Goal: Transaction & Acquisition: Purchase product/service

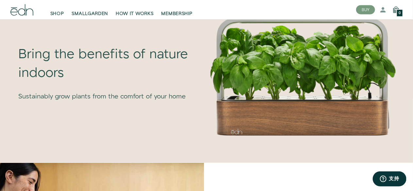
click at [14, 127] on div "Bring the benefits of nature indoors Sustainably grow plants from the comfort o…" at bounding box center [104, 73] width 199 height 114
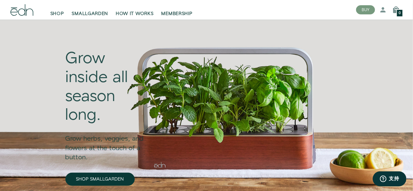
scroll to position [33, 0]
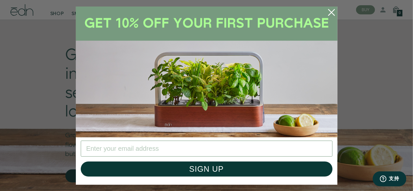
click at [330, 12] on icon "Close dialog" at bounding box center [331, 12] width 6 height 6
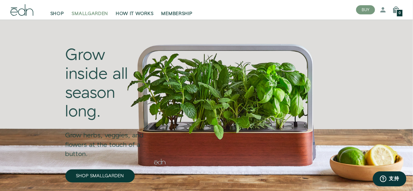
click at [87, 15] on span "SMALLGARDEN" at bounding box center [90, 13] width 36 height 7
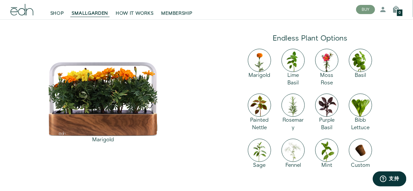
scroll to position [860, 0]
